Goal: Navigation & Orientation: Understand site structure

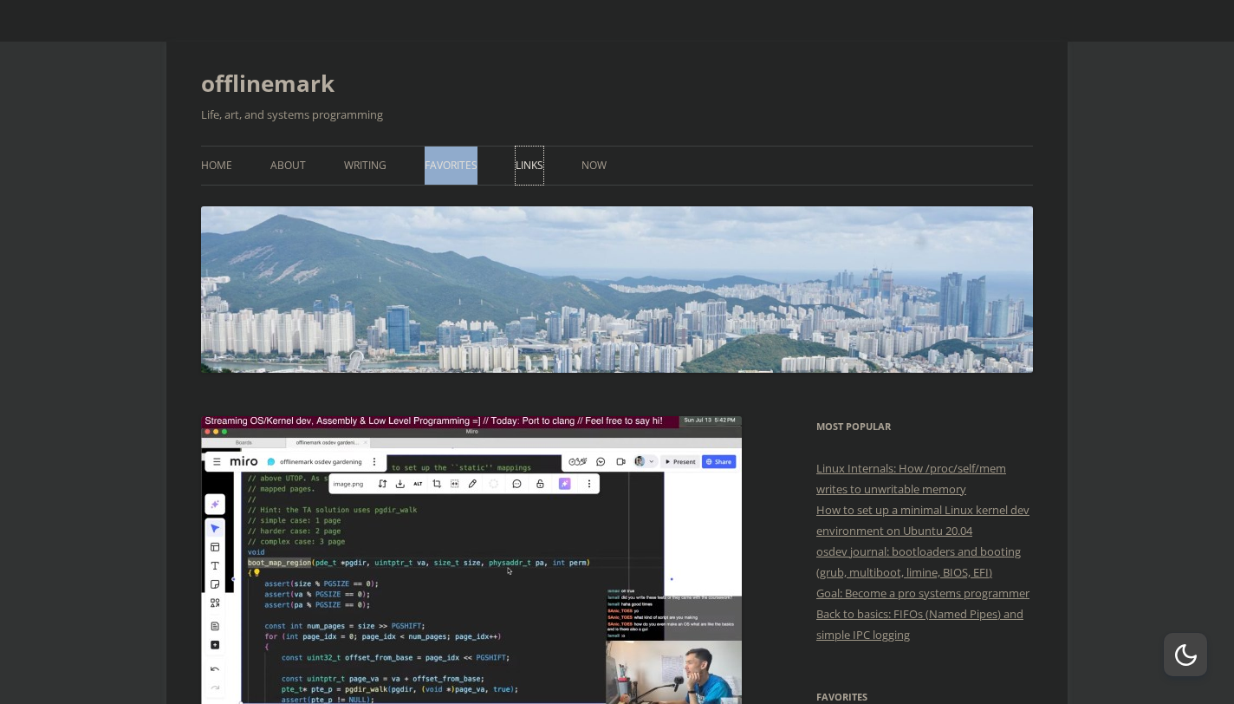
click at [528, 158] on link "Links" at bounding box center [530, 165] width 28 height 38
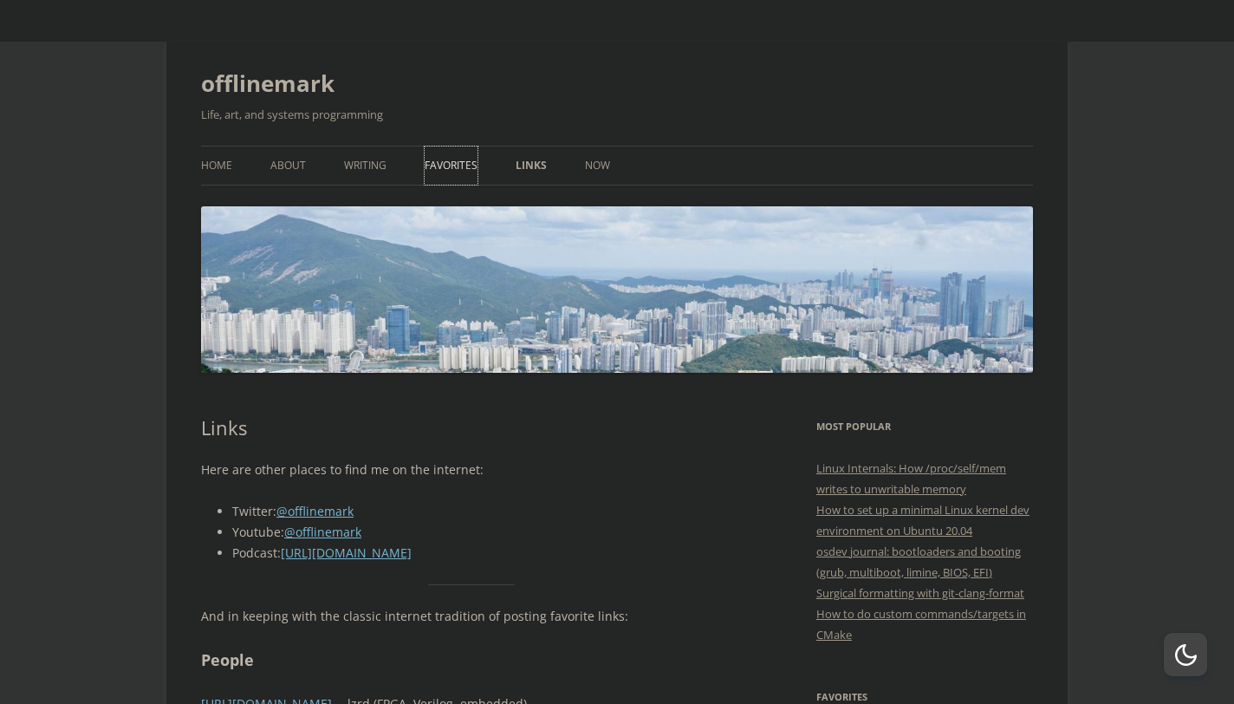
click at [445, 166] on link "Favorites" at bounding box center [451, 165] width 53 height 38
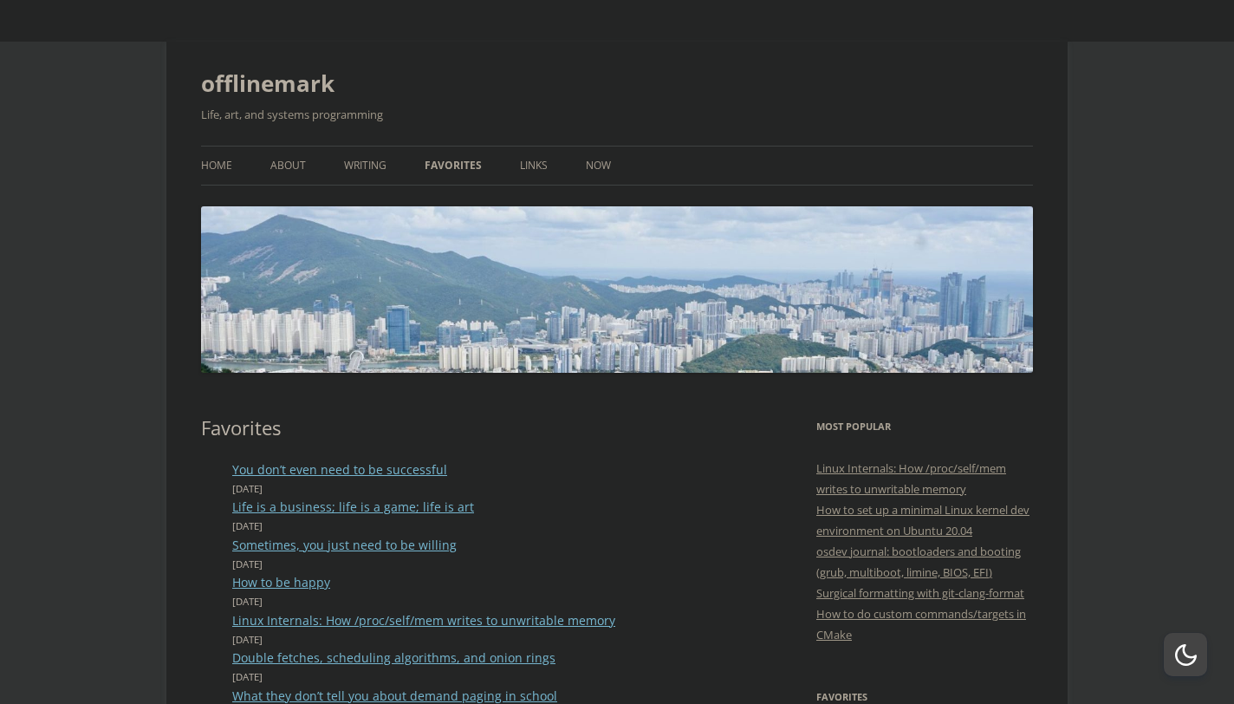
click at [388, 170] on ul "Home About Writing Favorites Links Now" at bounding box center [617, 166] width 832 height 40
click at [366, 162] on link "Writing" at bounding box center [365, 165] width 42 height 38
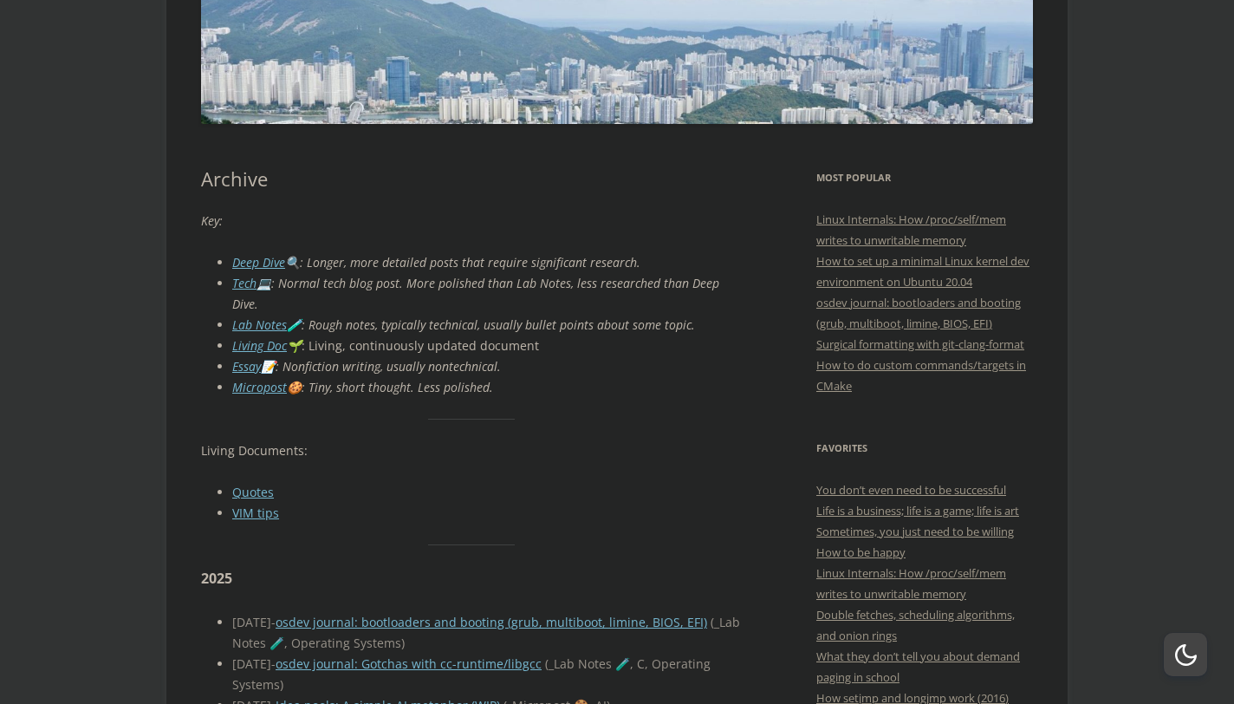
scroll to position [159, 0]
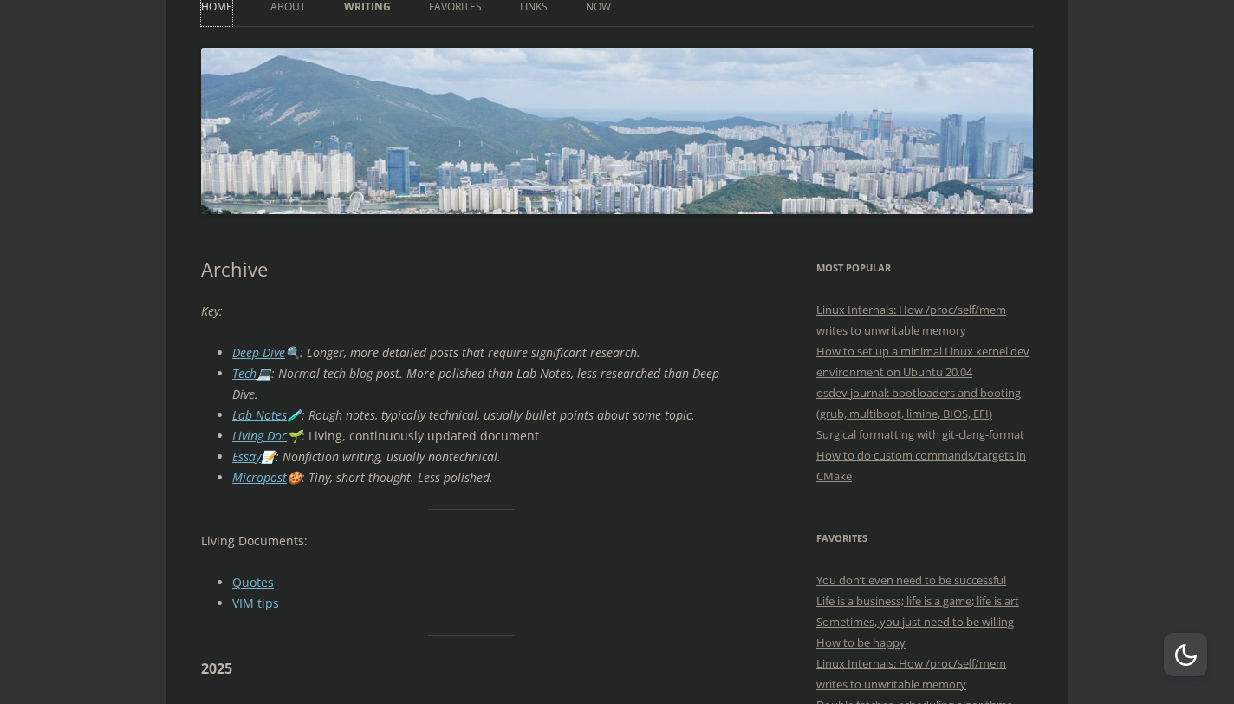
click at [223, 13] on link "Home" at bounding box center [216, 7] width 31 height 38
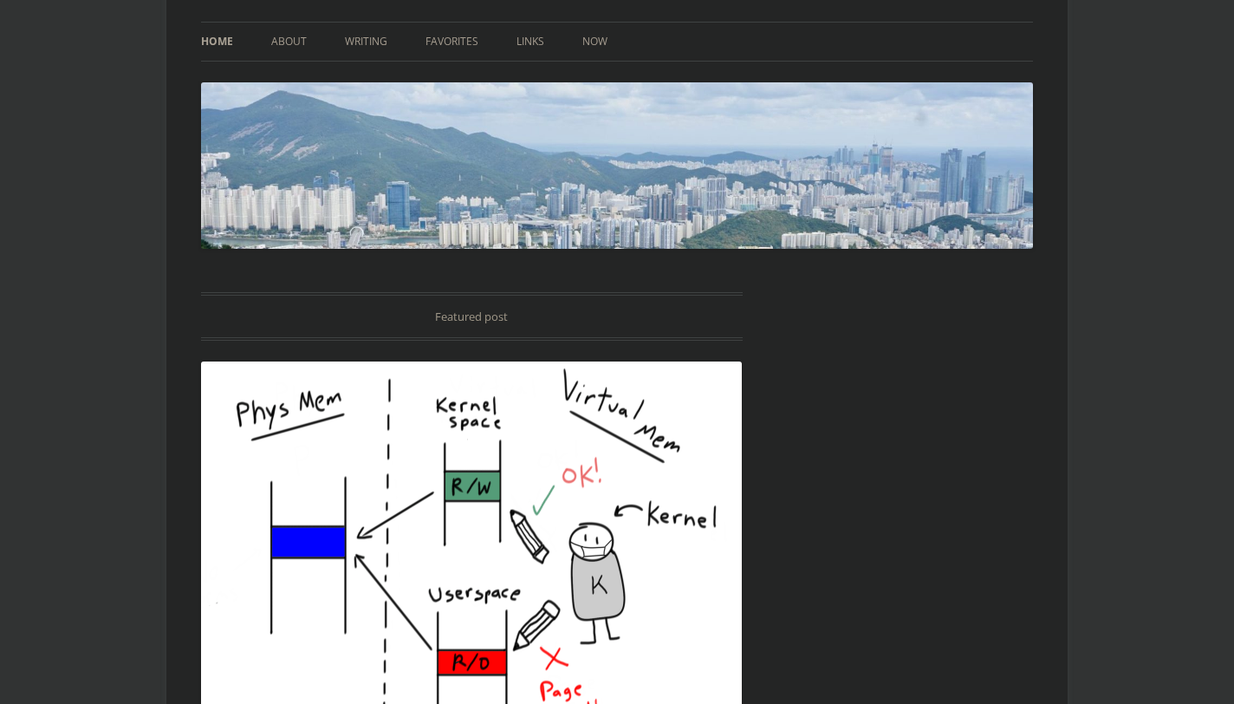
scroll to position [9, 0]
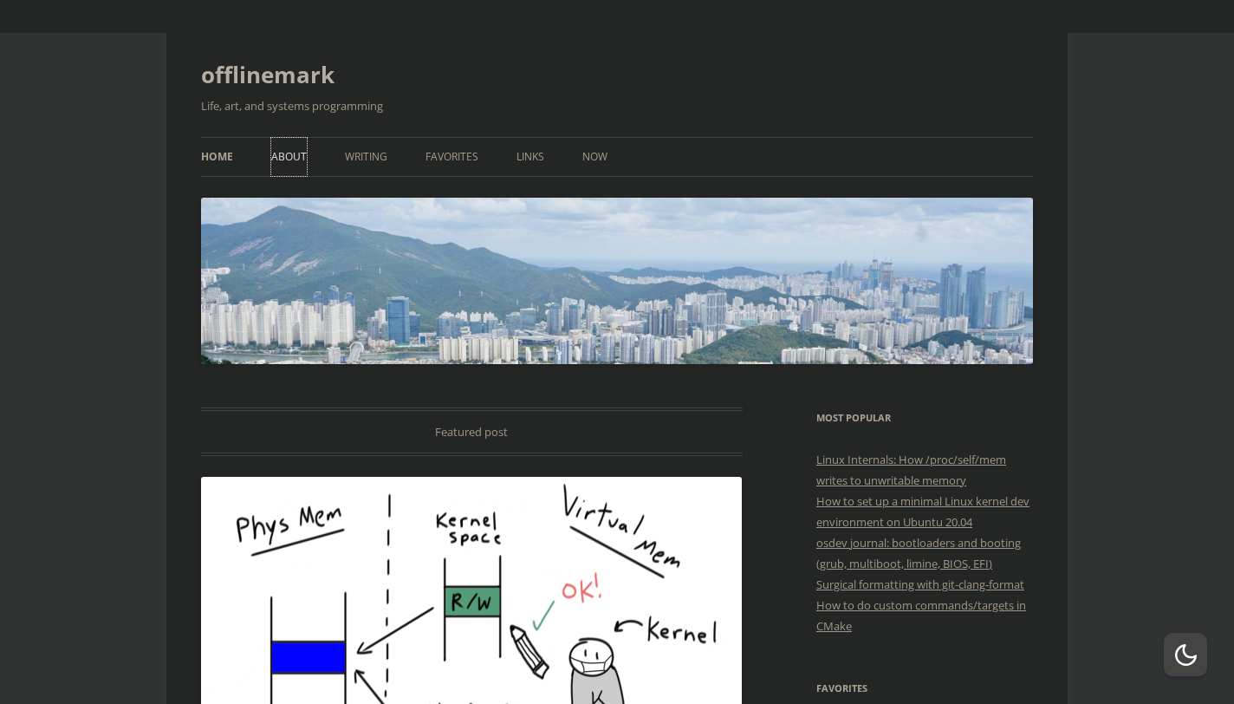
click at [287, 150] on link "About" at bounding box center [289, 157] width 36 height 38
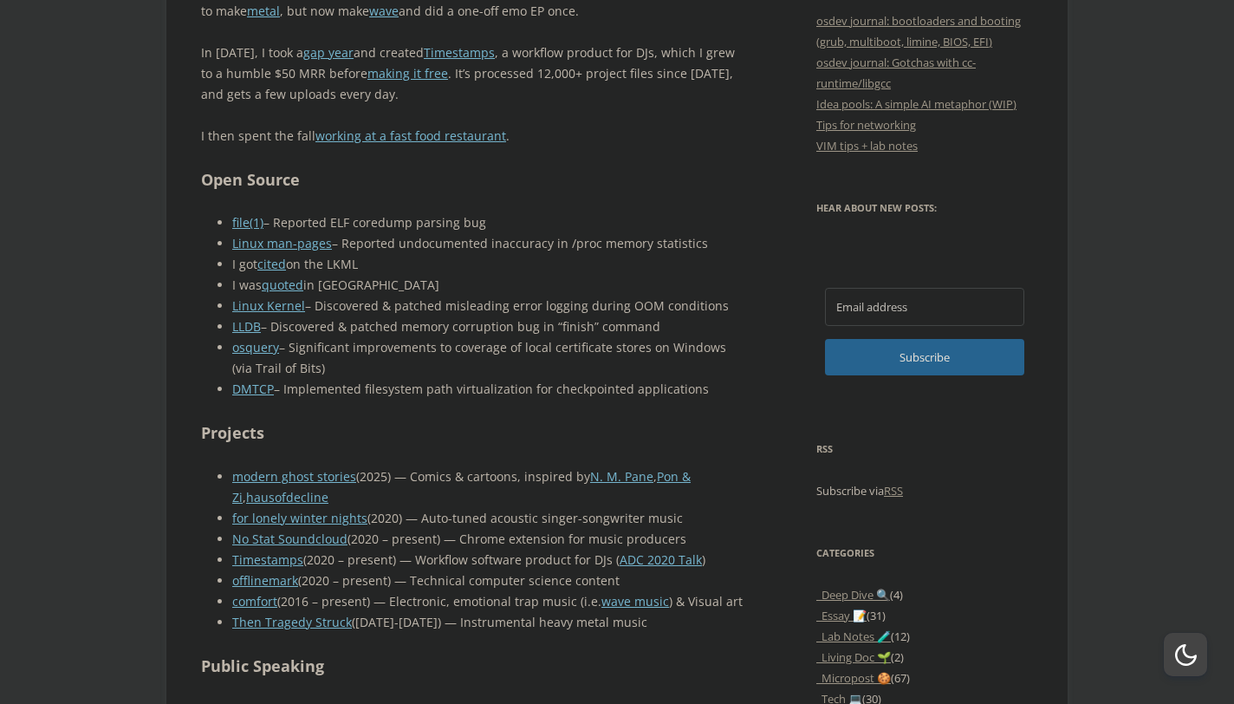
scroll to position [1028, 0]
